Goal: Information Seeking & Learning: Learn about a topic

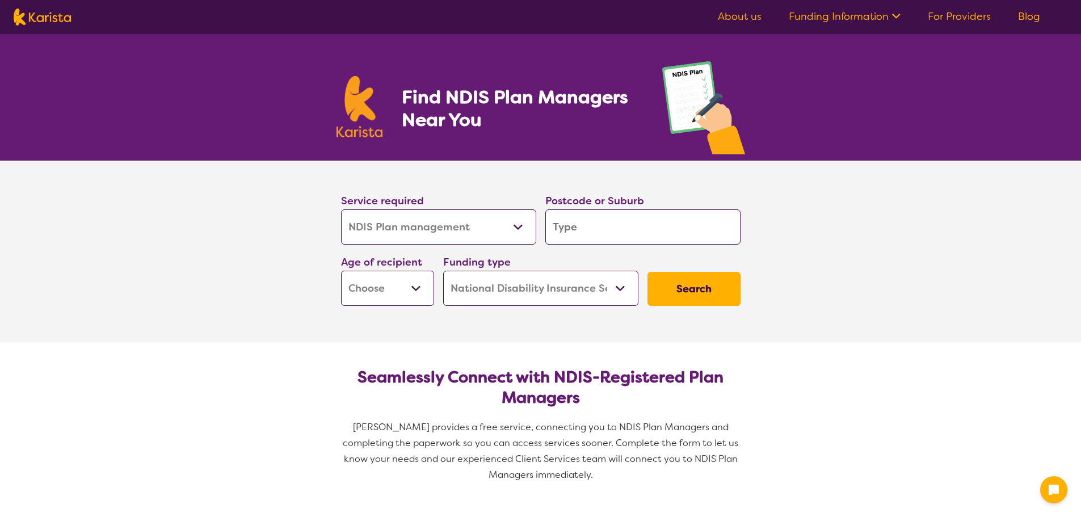
select select "NDIS Plan management"
select select "NDIS"
select select "NDIS Plan management"
select select "NDIS"
click at [516, 222] on select "Allied Health Assistant Assessment (ADHD or Autism) Behaviour support Counselli…" at bounding box center [438, 226] width 195 height 35
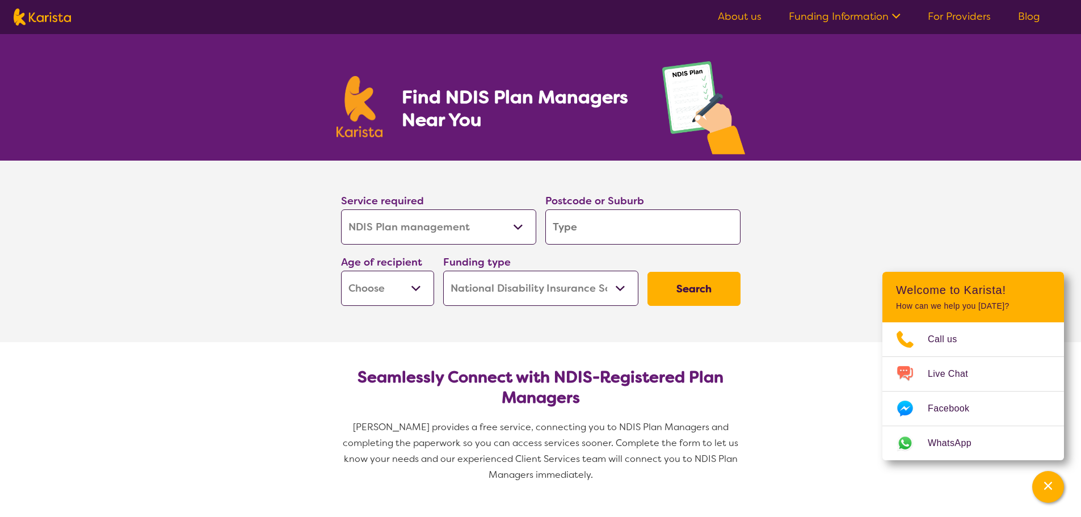
click at [516, 222] on select "Allied Health Assistant Assessment (ADHD or Autism) Behaviour support Counselli…" at bounding box center [438, 226] width 195 height 35
click at [592, 228] on input "search" at bounding box center [642, 226] width 195 height 35
type input "g"
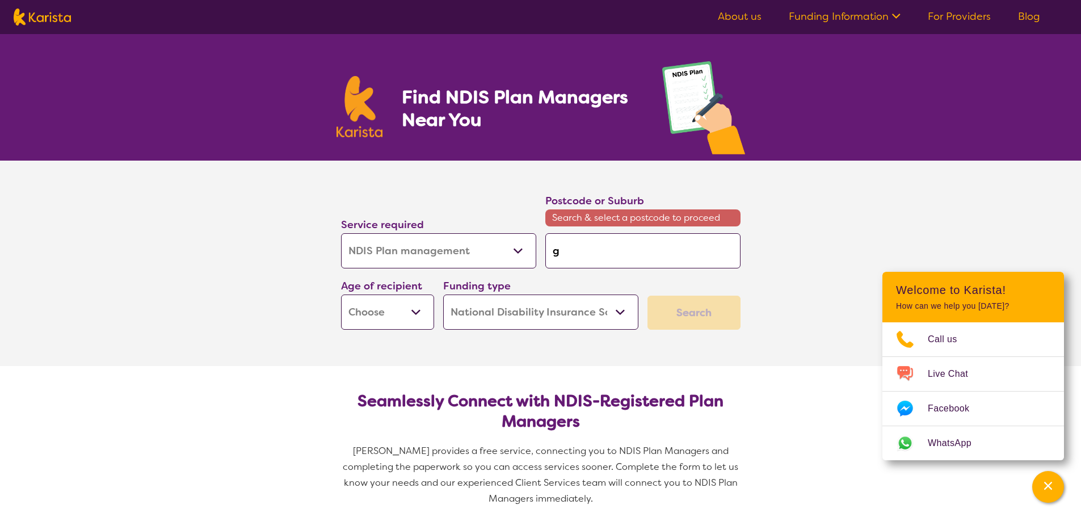
type input "go"
type input "gos"
type input "gosn"
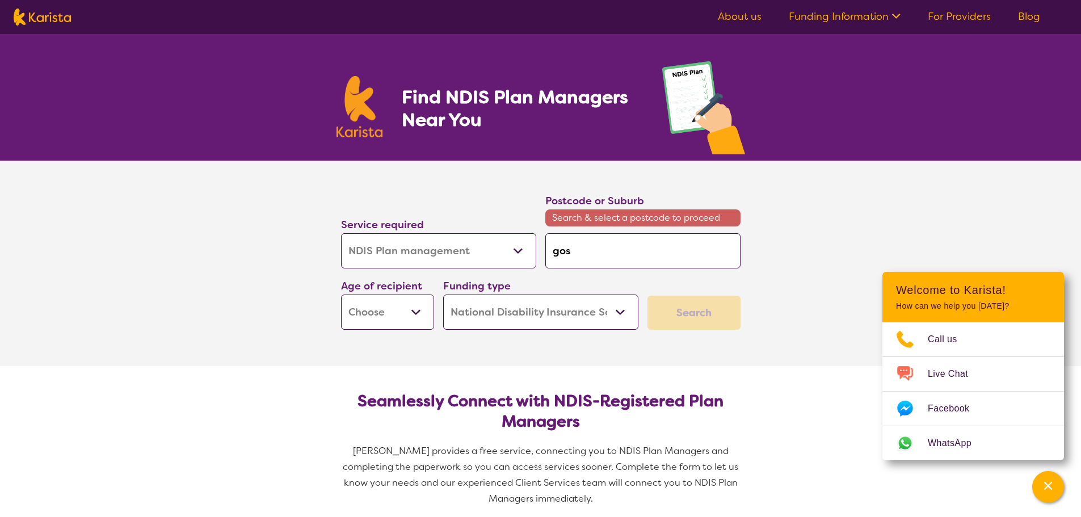
type input "gosn"
type input "gosne"
click at [583, 283] on em "lls 6110" at bounding box center [596, 282] width 30 height 12
type input "6110"
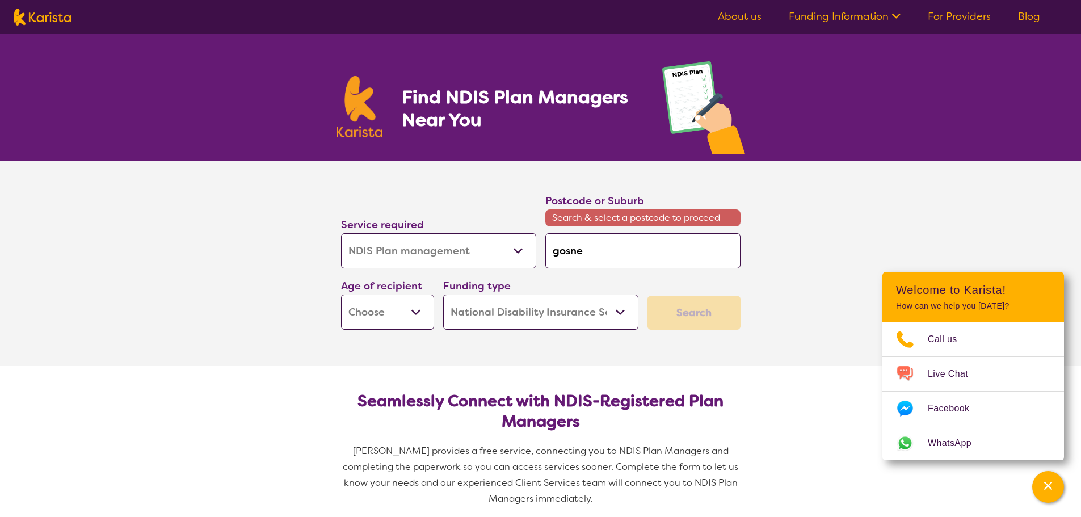
type input "6110"
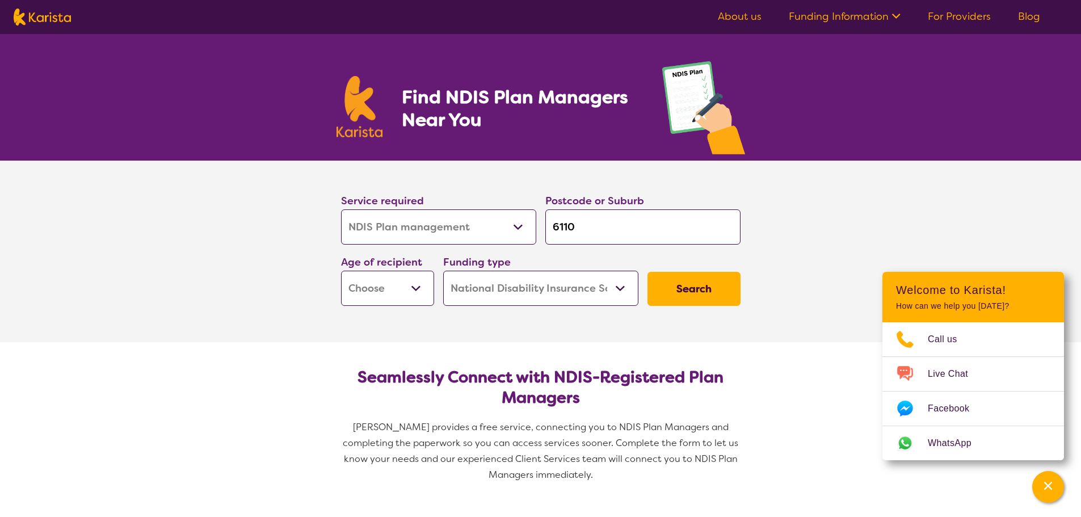
click at [630, 292] on select "Home Care Package (HCP) National Disability Insurance Scheme (NDIS) I don't know" at bounding box center [540, 288] width 195 height 35
click at [680, 291] on button "Search" at bounding box center [693, 289] width 93 height 34
click at [422, 287] on select "Early Childhood - 0 to 9 Child - 10 to 11 Adolescent - 12 to 17 Adult - 18 to 6…" at bounding box center [387, 288] width 93 height 35
select select "AD"
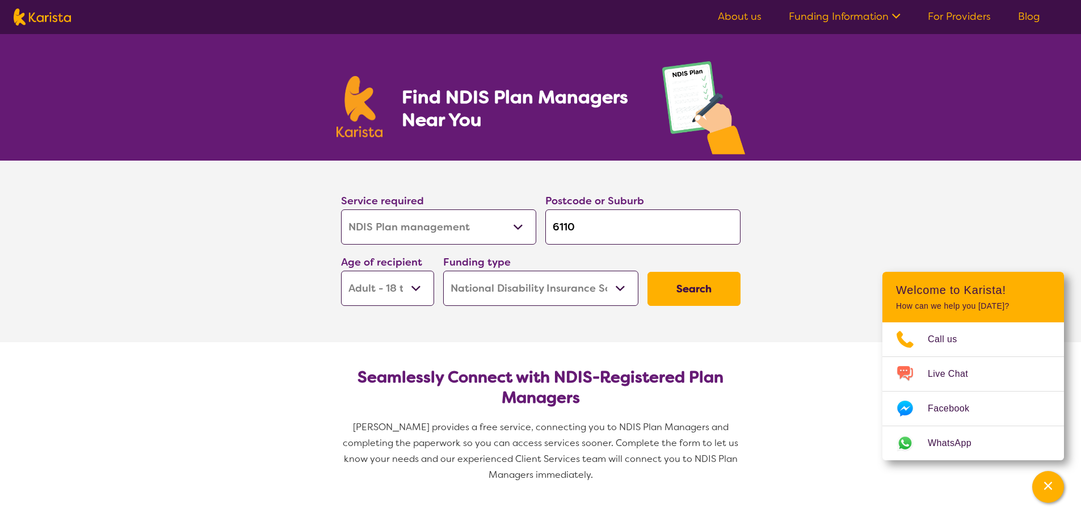
click at [341, 271] on select "Early Childhood - 0 to 9 Child - 10 to 11 Adolescent - 12 to 17 Adult - 18 to 6…" at bounding box center [387, 288] width 93 height 35
select select "AD"
click at [708, 291] on button "Search" at bounding box center [693, 289] width 93 height 34
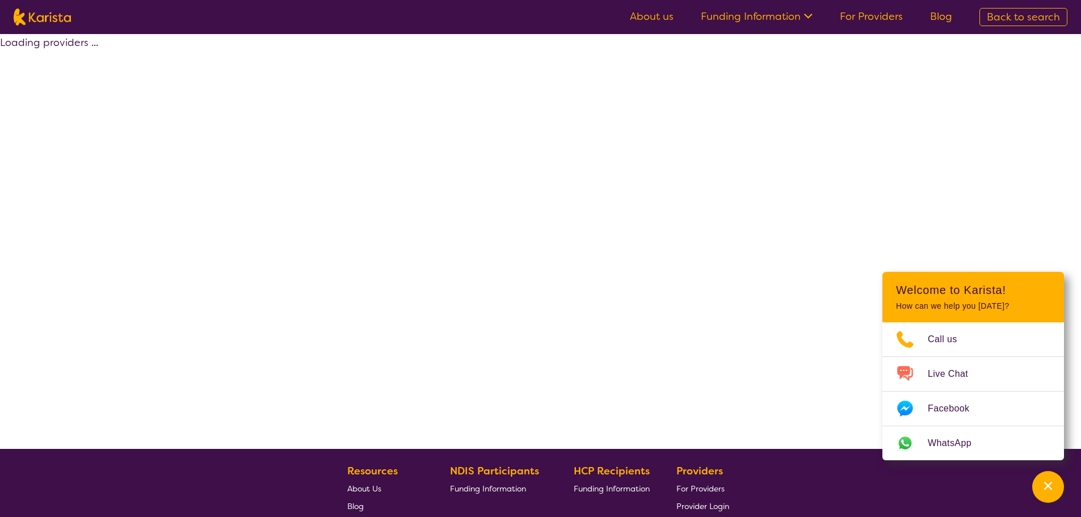
select select "by_score"
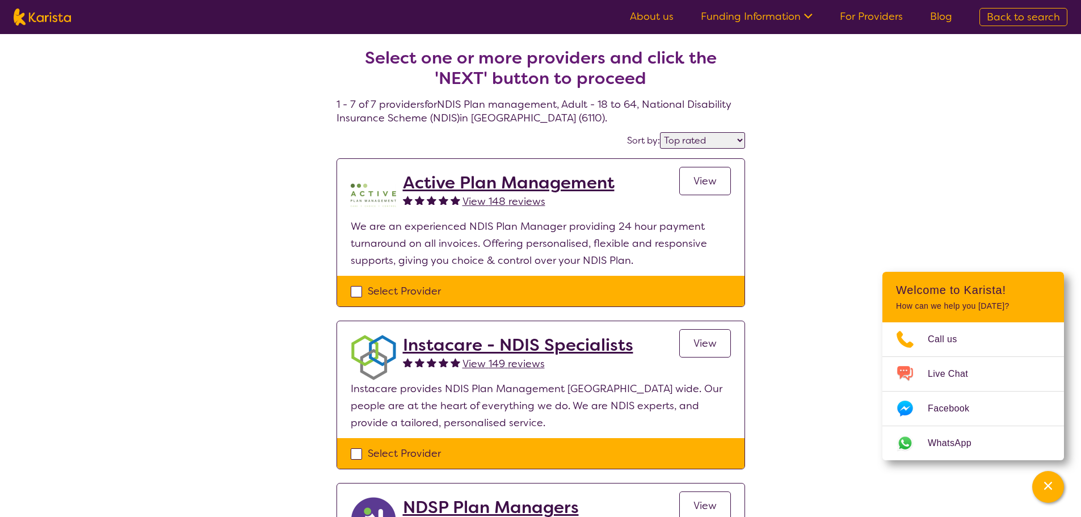
click at [545, 182] on h2 "Active Plan Management" at bounding box center [509, 183] width 212 height 20
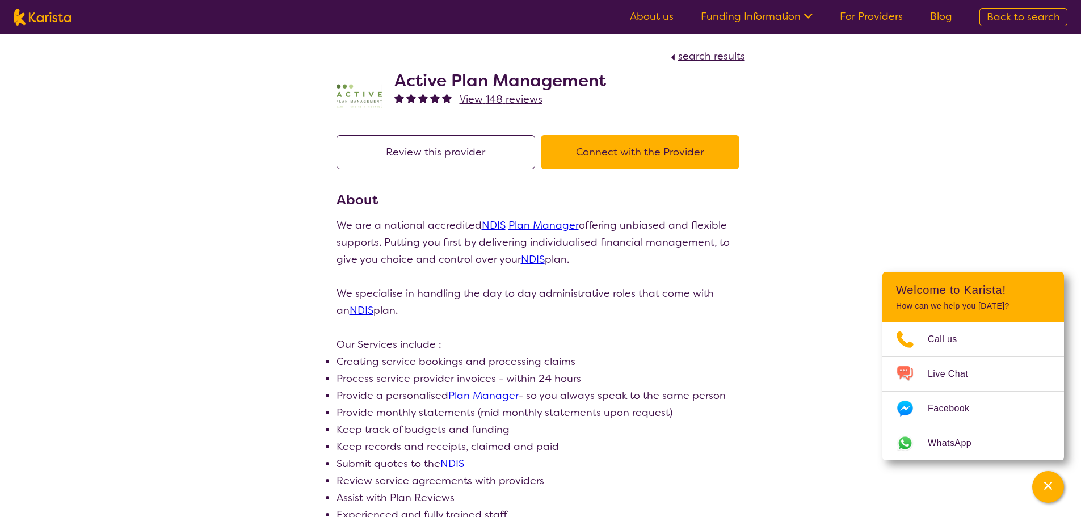
click at [662, 16] on link "About us" at bounding box center [652, 17] width 44 height 14
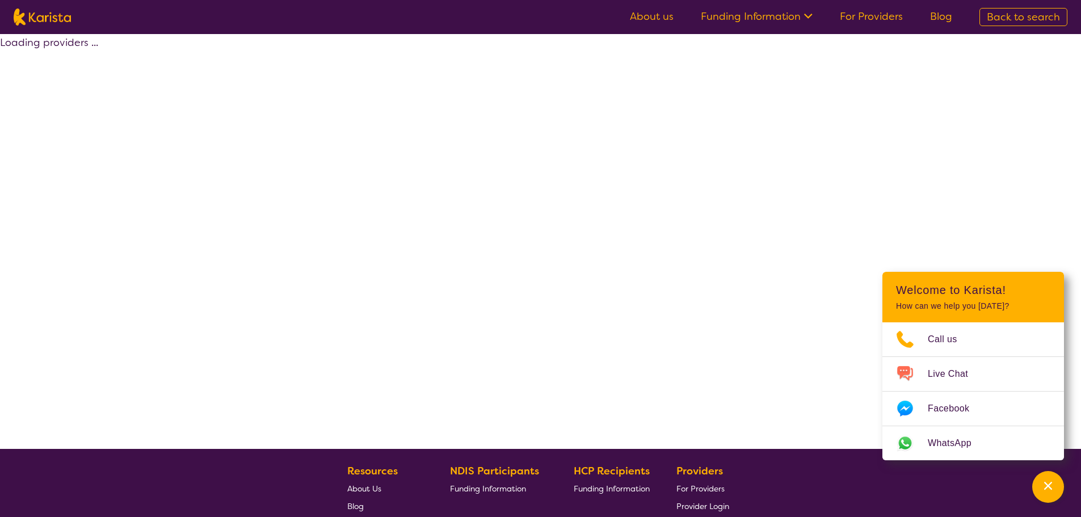
select select "by_score"
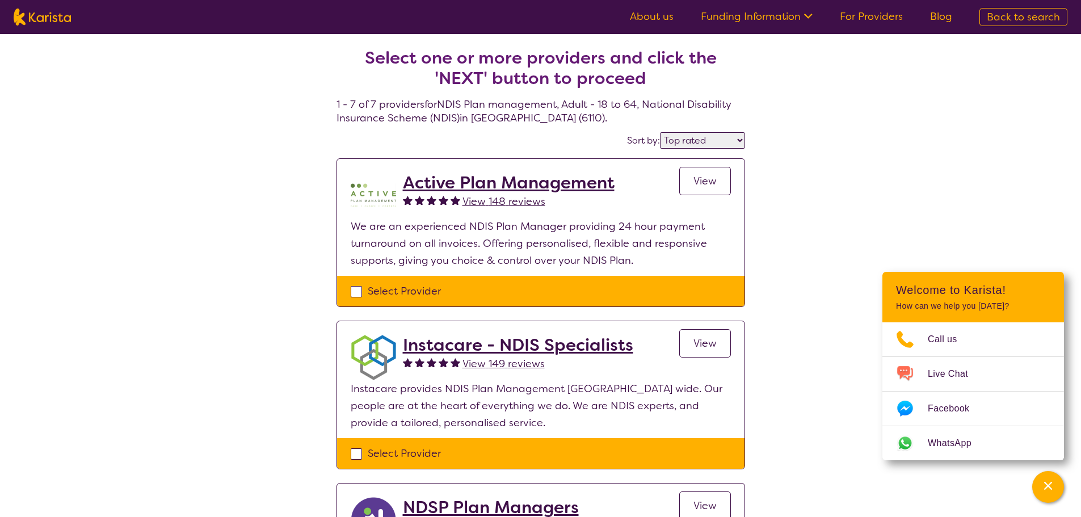
scroll to position [57, 0]
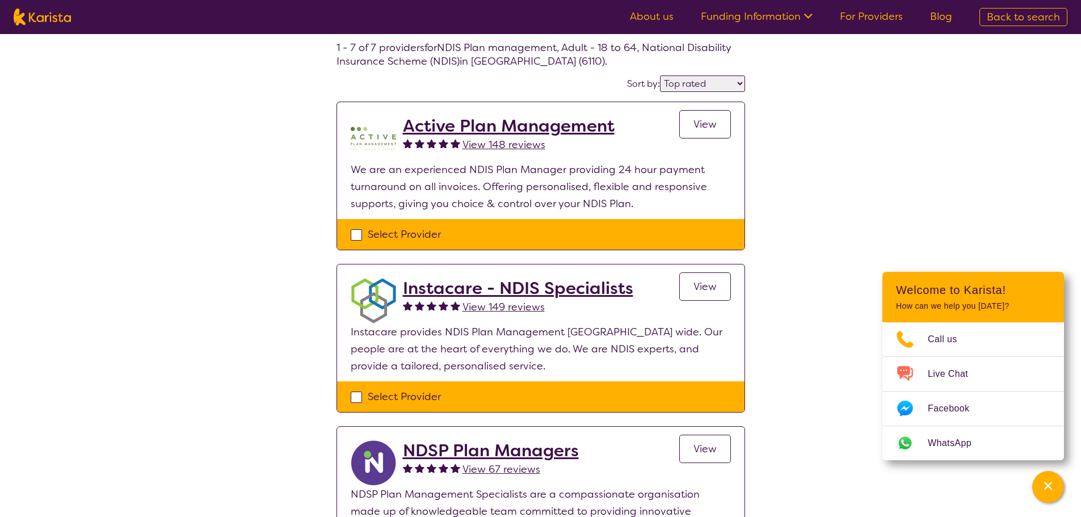
click at [702, 287] on span "View" at bounding box center [704, 287] width 23 height 14
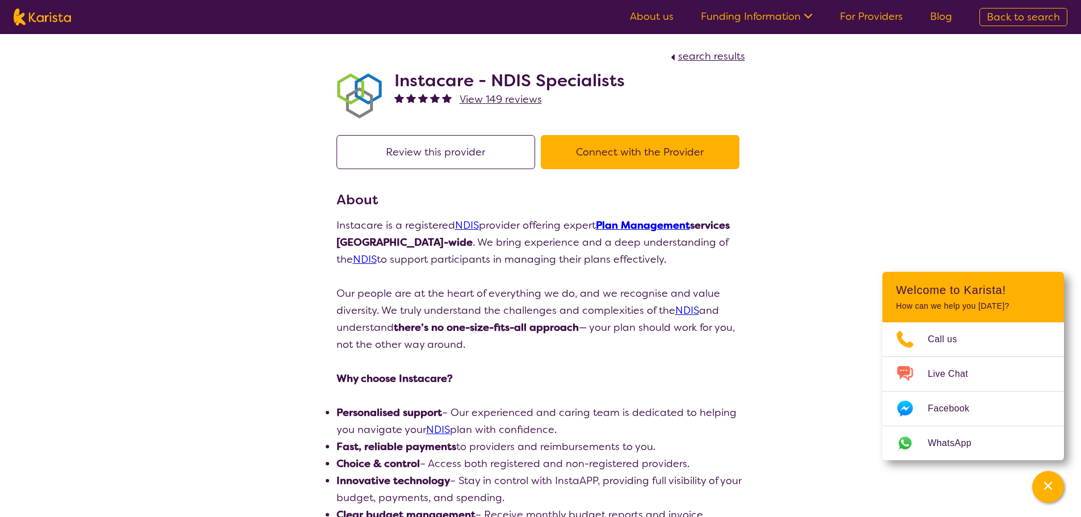
drag, startPoint x: 1078, startPoint y: 0, endPoint x: 820, endPoint y: 251, distance: 360.0
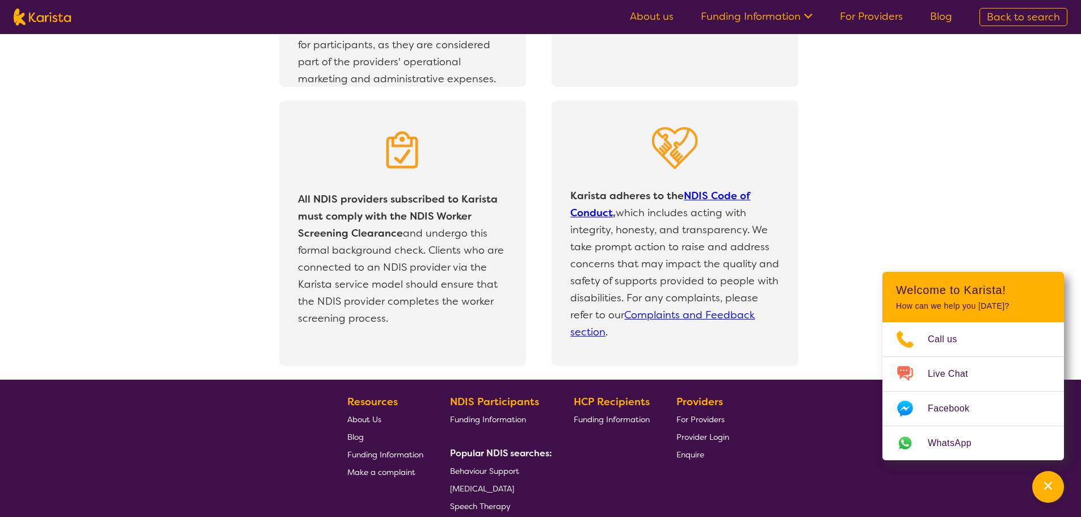
scroll to position [2423, 0]
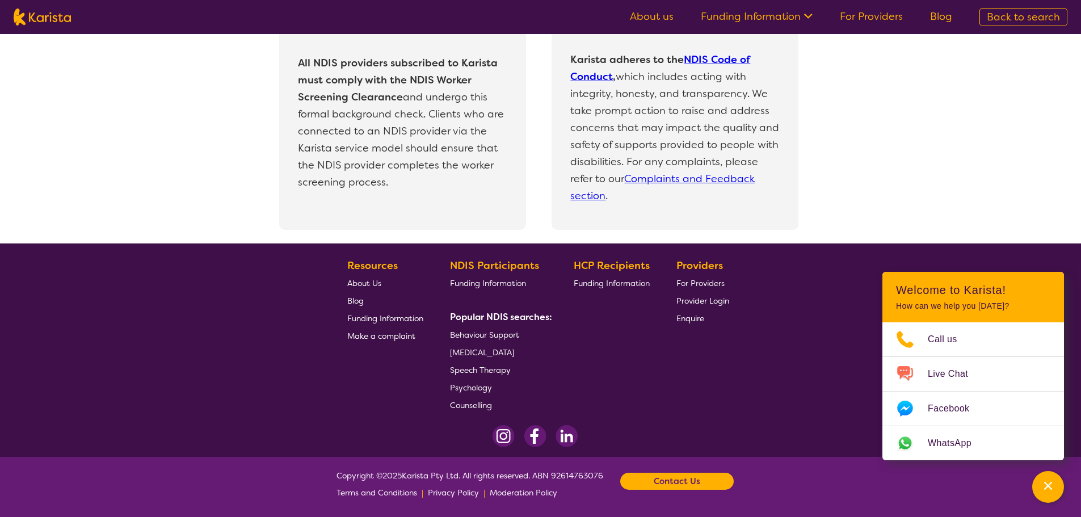
click at [370, 281] on span "About Us" at bounding box center [364, 283] width 34 height 10
